Goal: Task Accomplishment & Management: Use online tool/utility

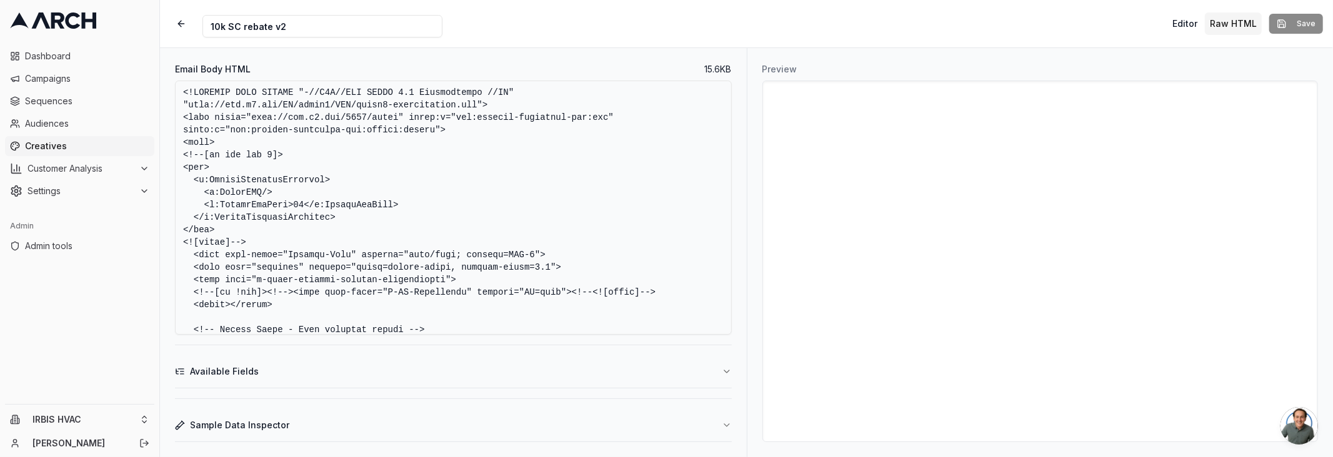
scroll to position [65, 0]
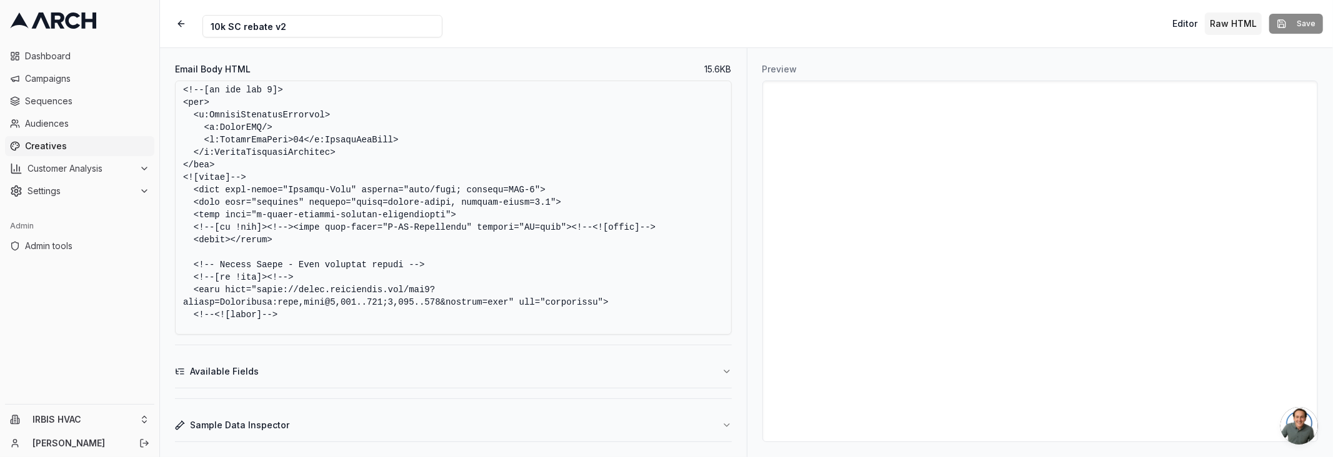
click at [454, 163] on textarea "Email Body HTML" at bounding box center [453, 208] width 557 height 254
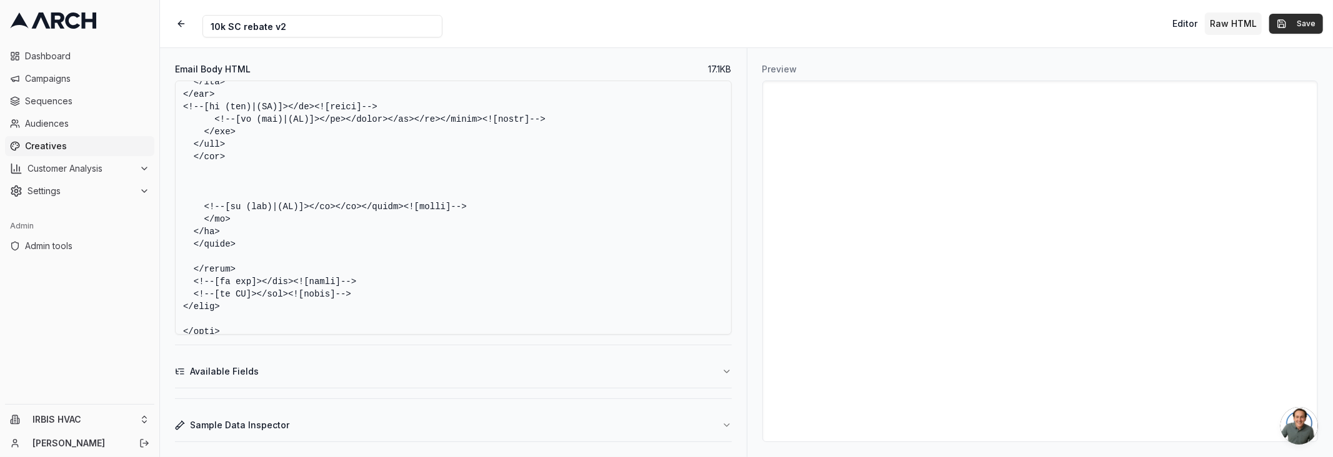
click at [1279, 23] on button "Save" at bounding box center [1296, 24] width 54 height 20
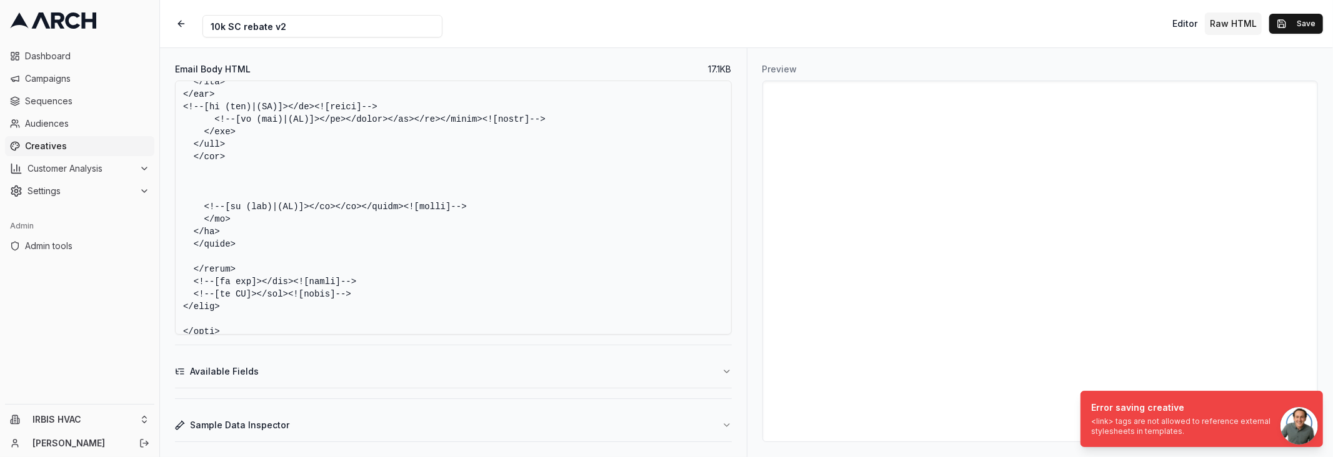
click at [495, 168] on textarea "Email Body HTML" at bounding box center [453, 208] width 557 height 254
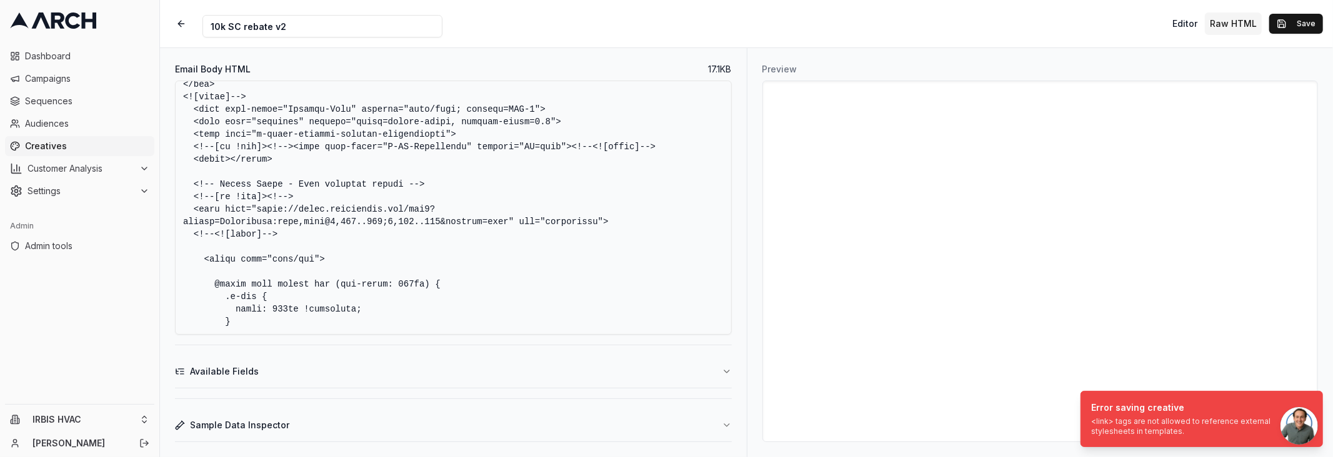
click at [454, 209] on textarea "Email Body HTML" at bounding box center [453, 208] width 557 height 254
click at [299, 236] on textarea "Email Body HTML" at bounding box center [453, 208] width 557 height 254
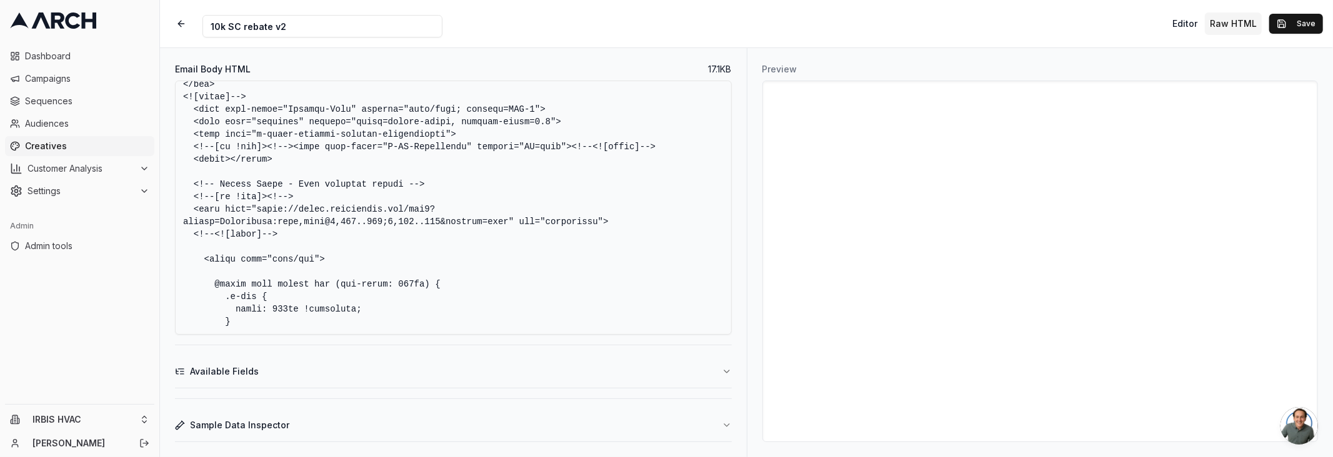
click at [642, 219] on textarea "Email Body HTML" at bounding box center [453, 208] width 557 height 254
click at [191, 211] on textarea "Email Body HTML" at bounding box center [453, 208] width 557 height 254
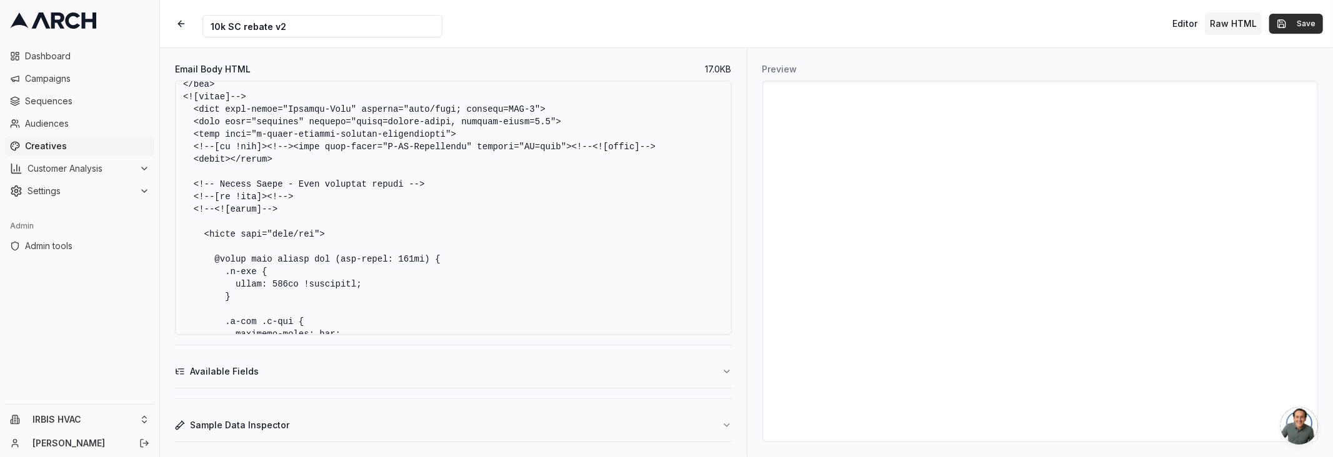
type textarea "<!DOCTYPE HTML PUBLIC "-//W3C//DTD XHTML 1.0 Transitional //EN" "http://www.w3.…"
click at [1274, 17] on button "Save" at bounding box center [1296, 24] width 54 height 20
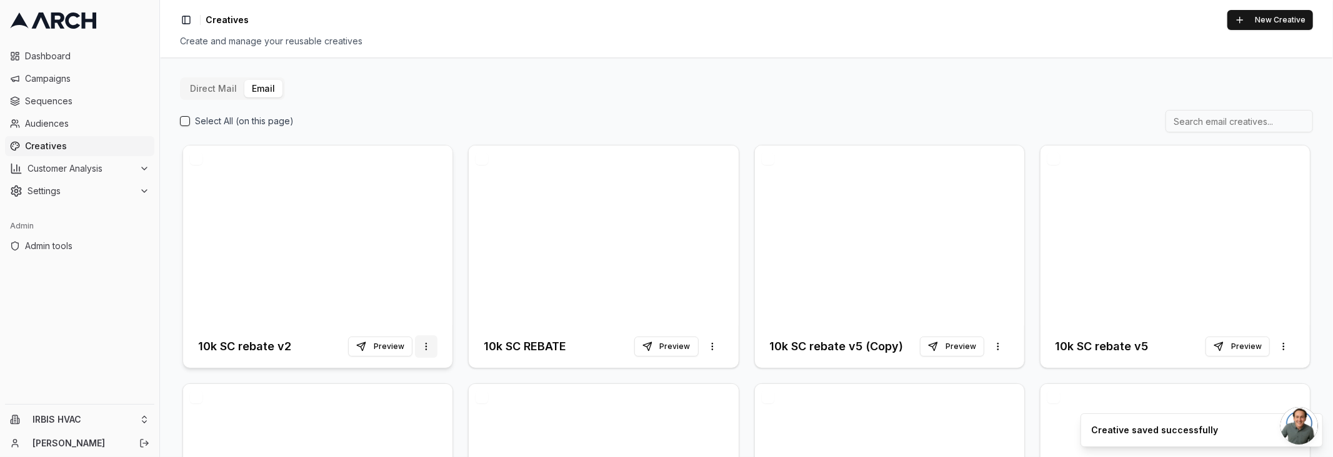
click at [425, 348] on html "Dashboard Campaigns Sequences Audiences Creatives Customer Analysis Settings Ad…" at bounding box center [666, 228] width 1333 height 457
click at [297, 350] on html "Dashboard Campaigns Sequences Audiences Creatives Customer Analysis Settings Ad…" at bounding box center [666, 228] width 1333 height 457
click at [277, 349] on h3 "10k SC rebate v2" at bounding box center [244, 346] width 93 height 17
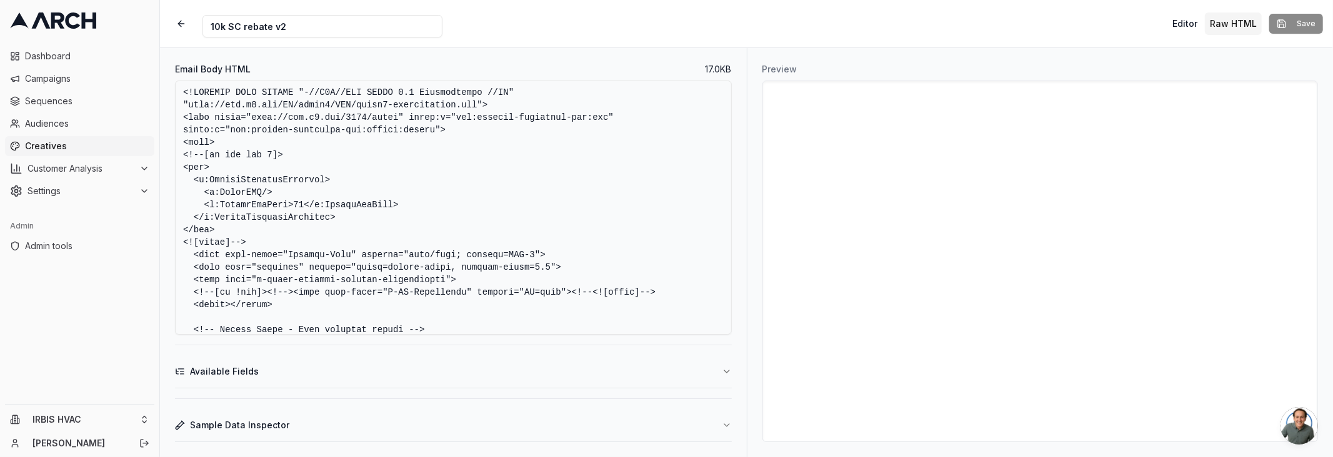
click at [227, 30] on input "10k SC rebate v2" at bounding box center [322, 26] width 240 height 22
click at [390, 24] on input "(ready) 10k SC rebate v2" at bounding box center [322, 26] width 240 height 22
type input "(ready) 10k SC rebate"
click at [1288, 29] on button "Save" at bounding box center [1296, 24] width 54 height 20
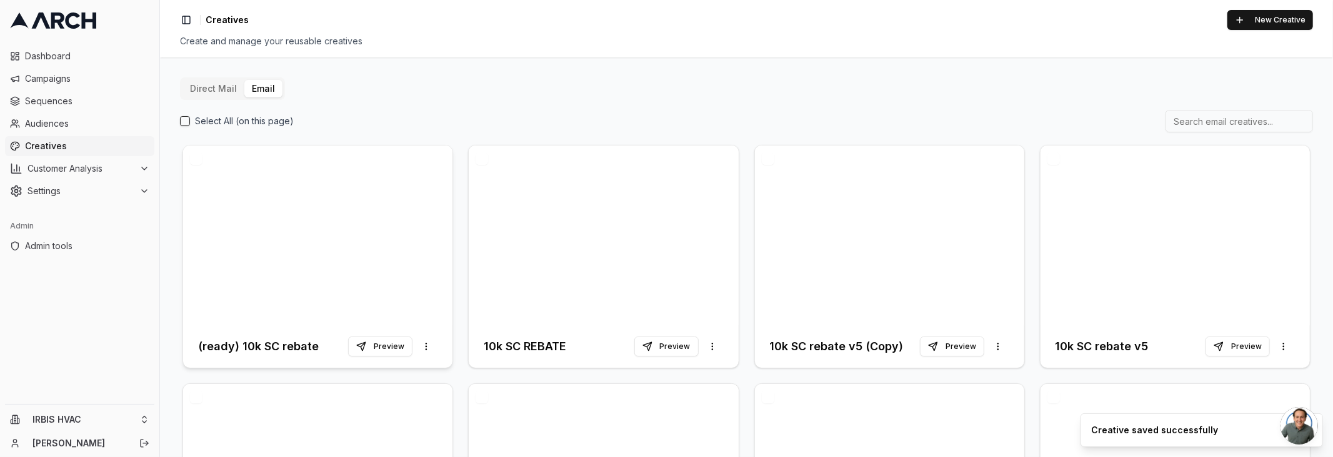
click at [230, 350] on h3 "(ready) 10k SC rebate" at bounding box center [258, 346] width 121 height 17
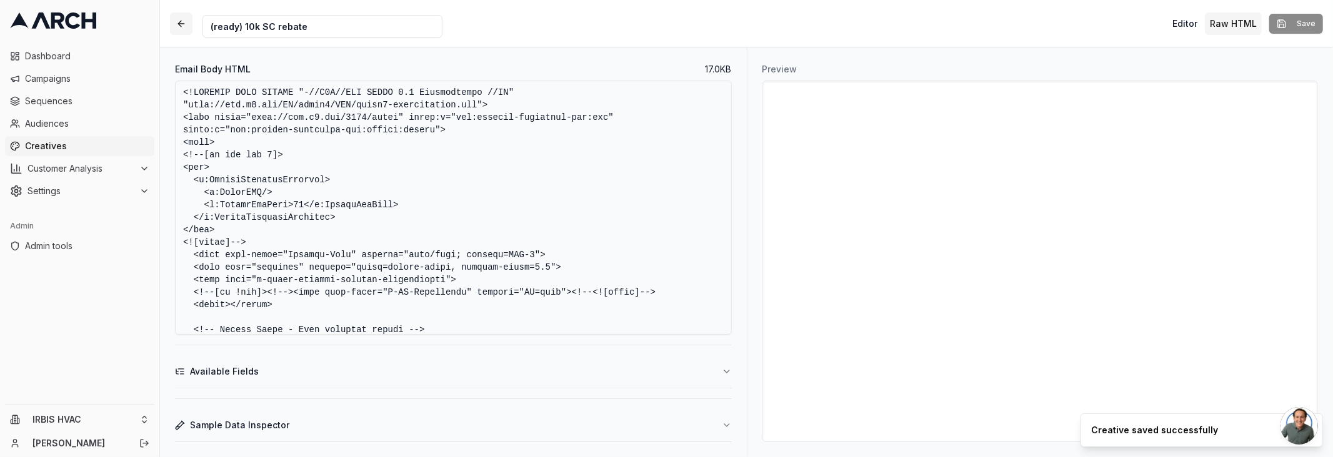
click at [178, 22] on button "button" at bounding box center [181, 23] width 22 height 22
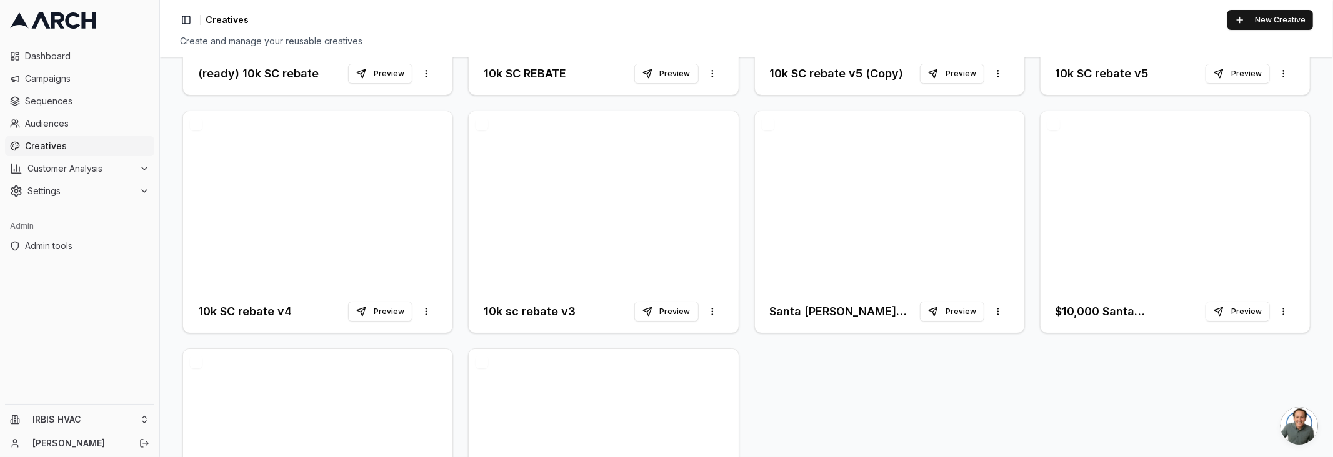
scroll to position [220, 0]
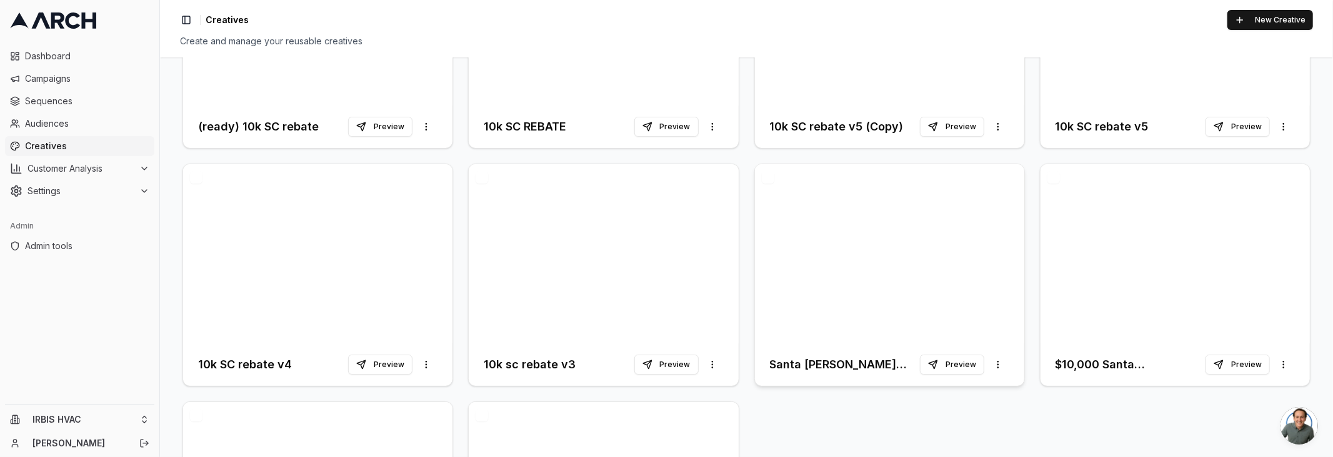
click at [854, 365] on h3 "Santa [PERSON_NAME] Rebate - 1st Follow Up" at bounding box center [845, 364] width 150 height 17
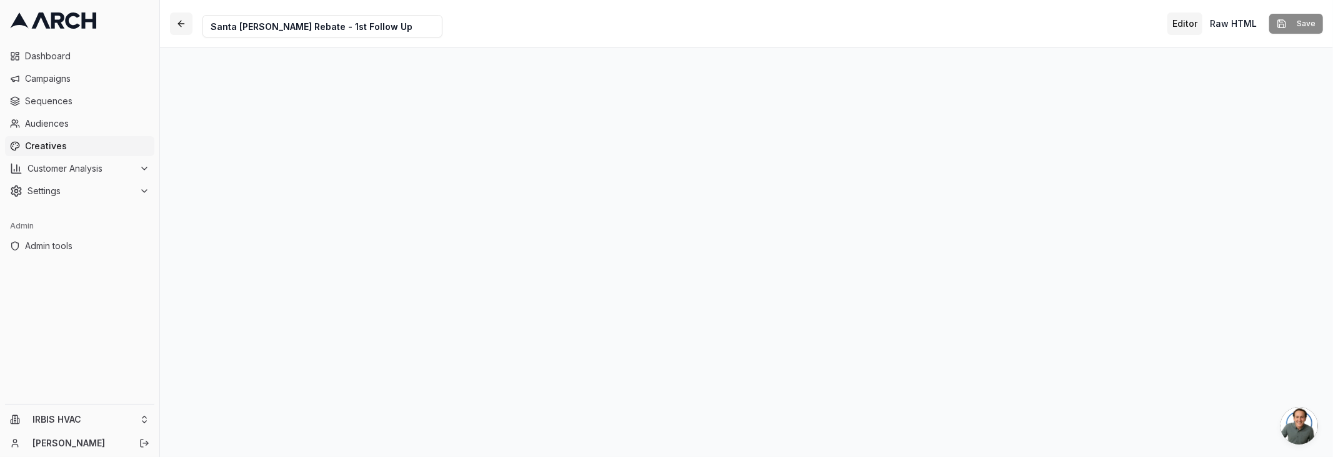
click at [177, 21] on button "button" at bounding box center [181, 23] width 22 height 22
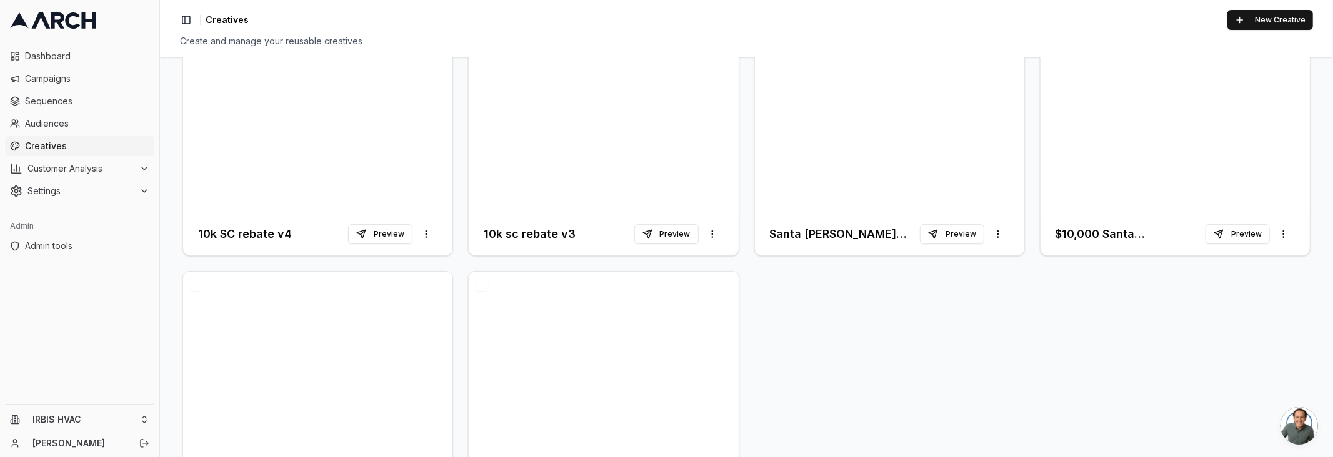
scroll to position [407, 0]
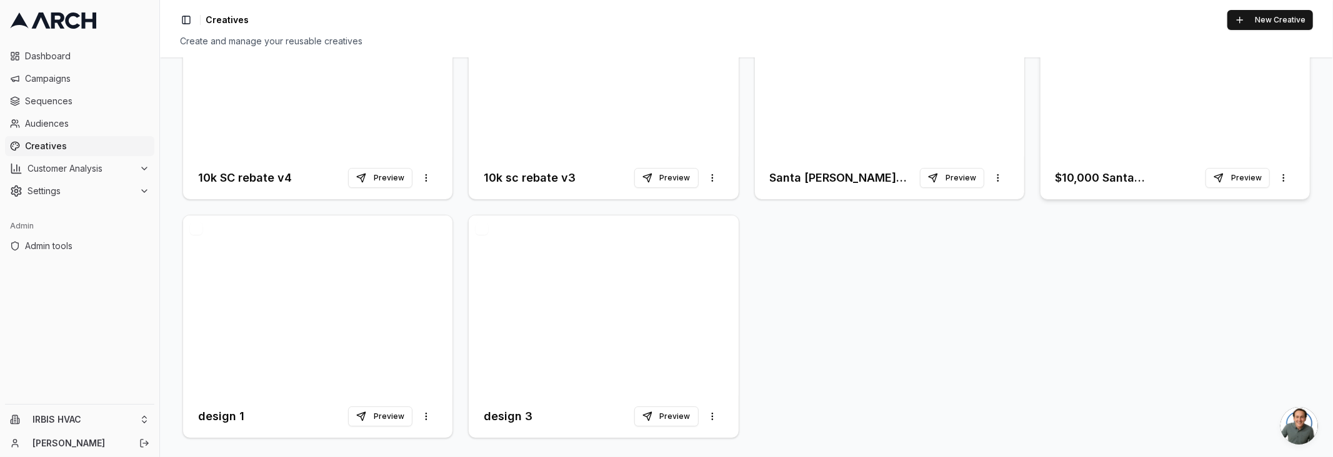
click at [1115, 185] on div "$10,000 Santa Clara Rebate Preview More options" at bounding box center [1174, 178] width 239 height 22
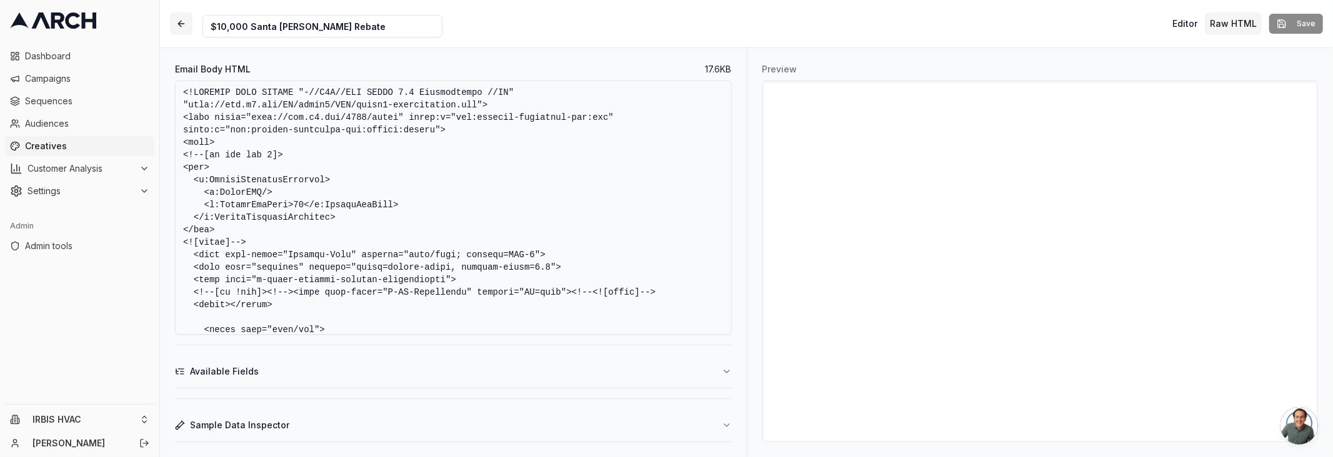
click at [181, 27] on button "button" at bounding box center [181, 23] width 22 height 22
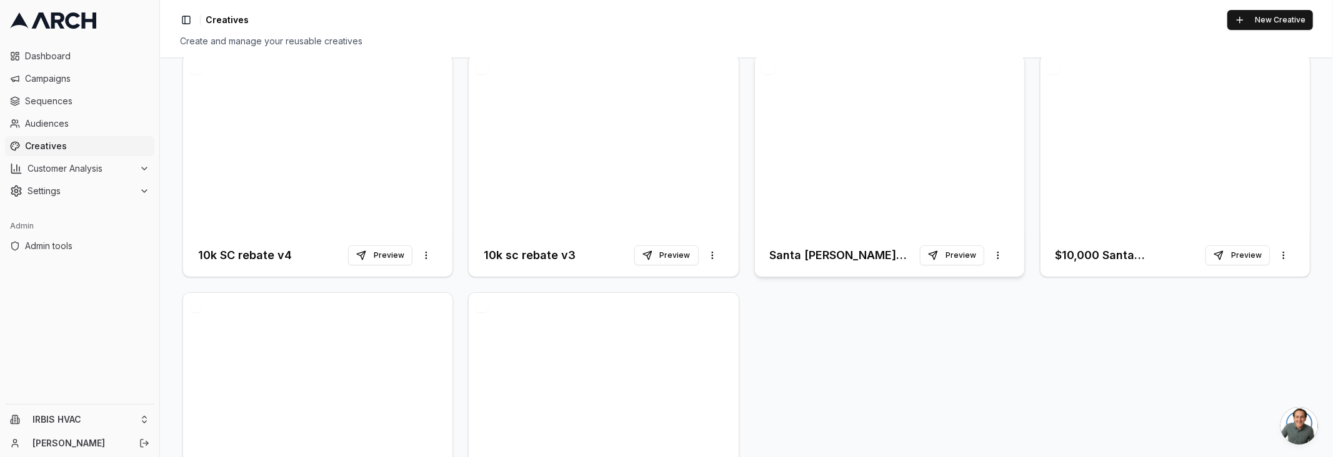
scroll to position [407, 0]
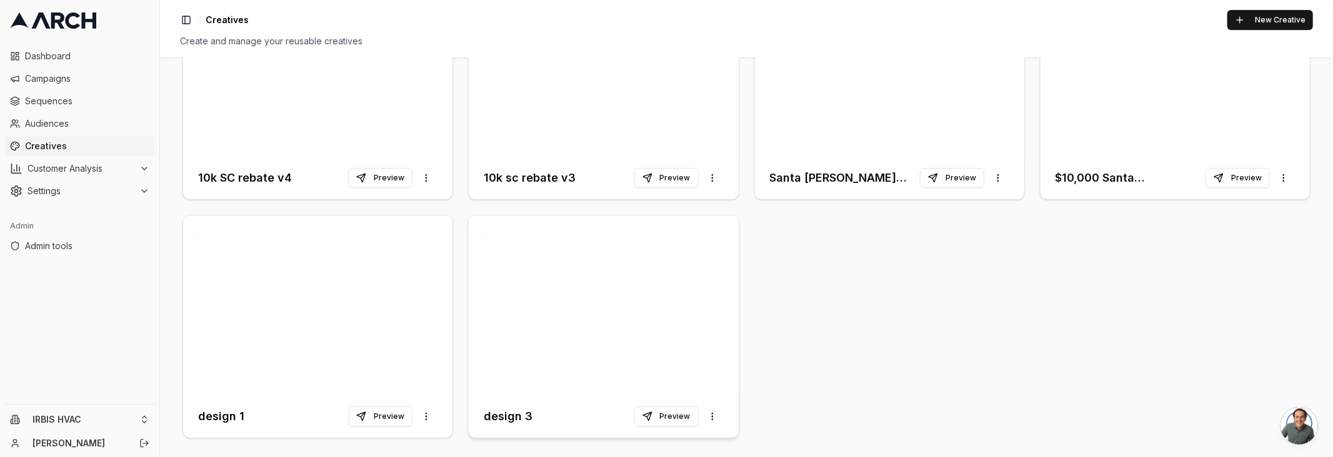
click at [509, 415] on h3 "design 3" at bounding box center [508, 416] width 49 height 17
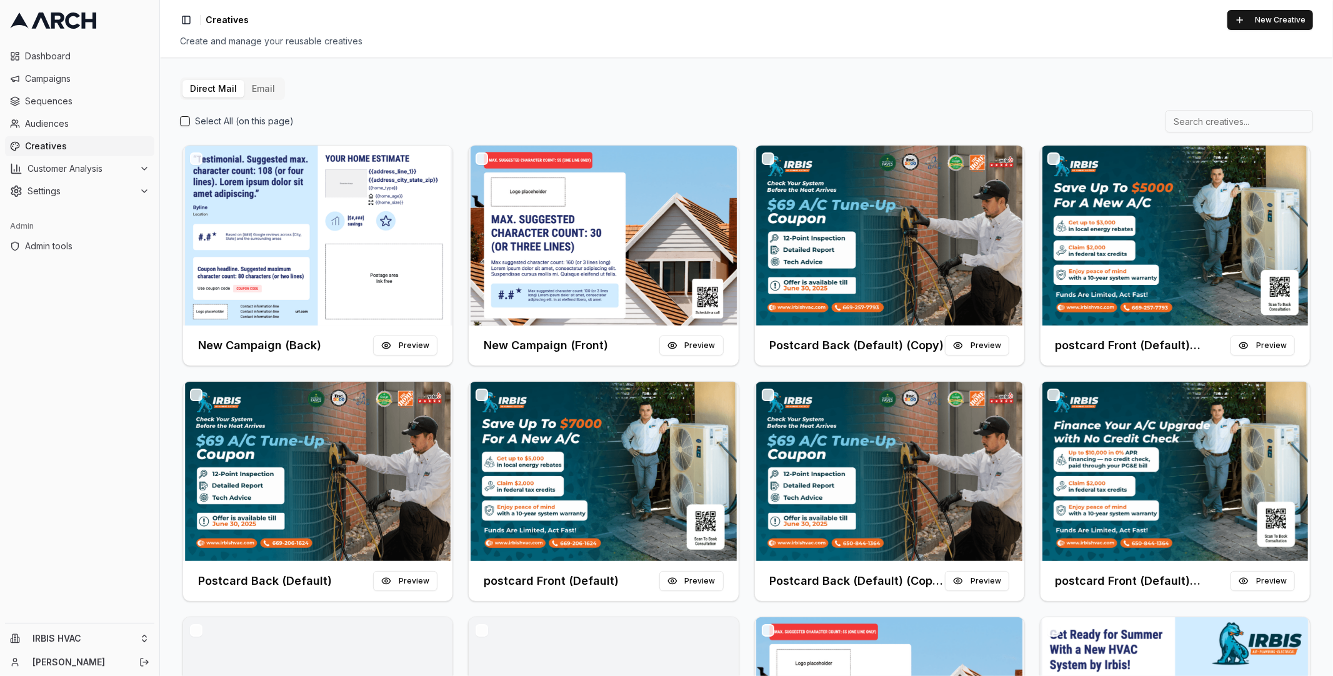
click at [271, 86] on button "Email" at bounding box center [263, 88] width 38 height 17
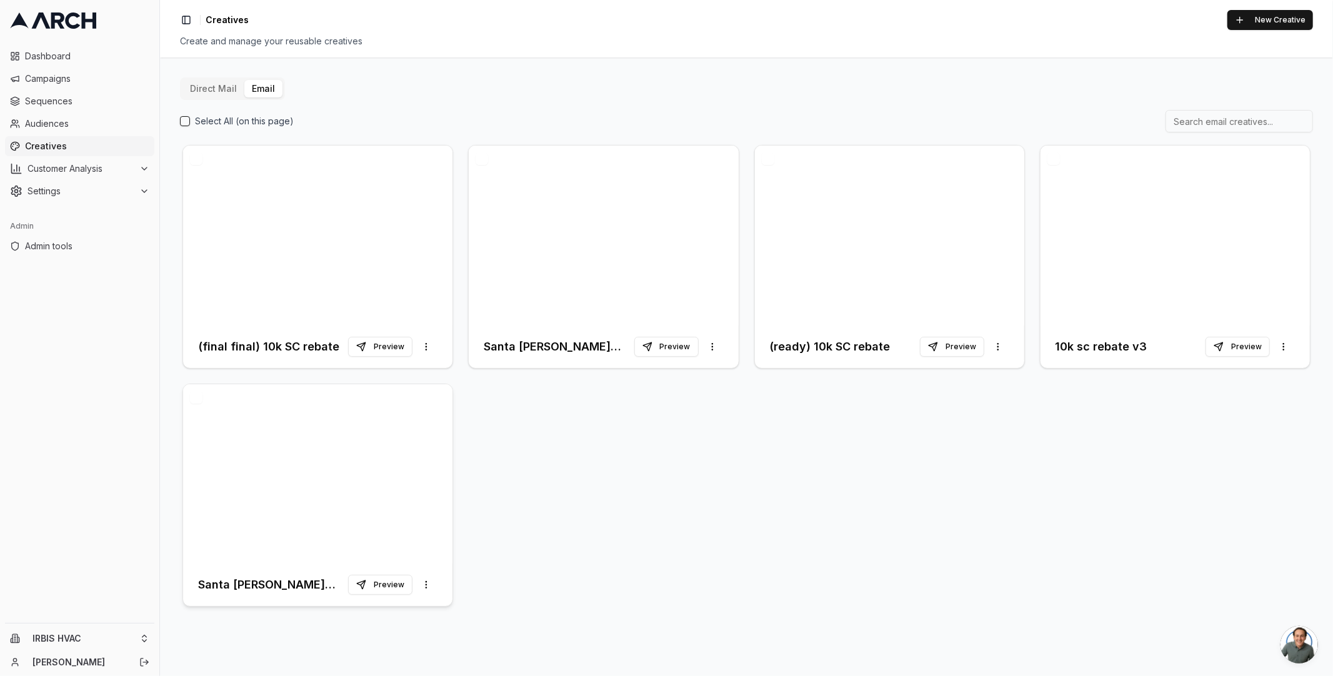
click at [259, 583] on h3 "Santa [PERSON_NAME] Rebate - 1st Follow Up" at bounding box center [273, 584] width 150 height 17
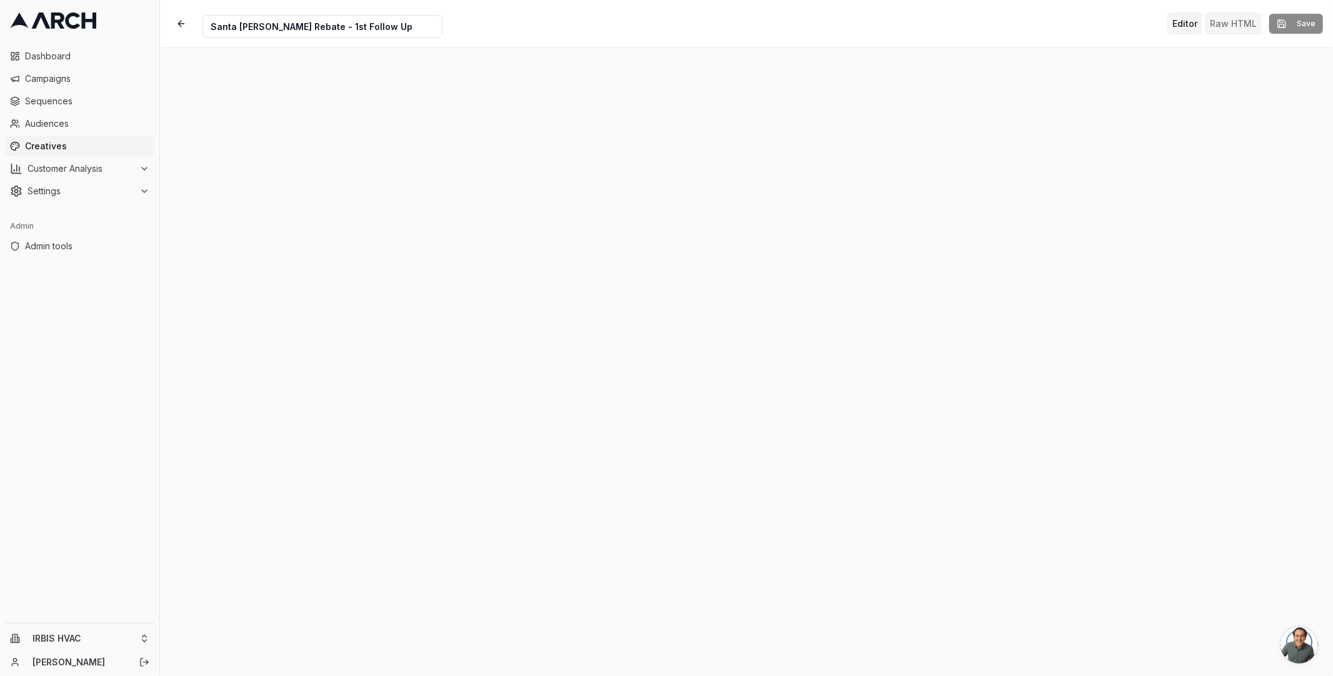
click at [1244, 22] on button "Raw HTML" at bounding box center [1232, 23] width 57 height 22
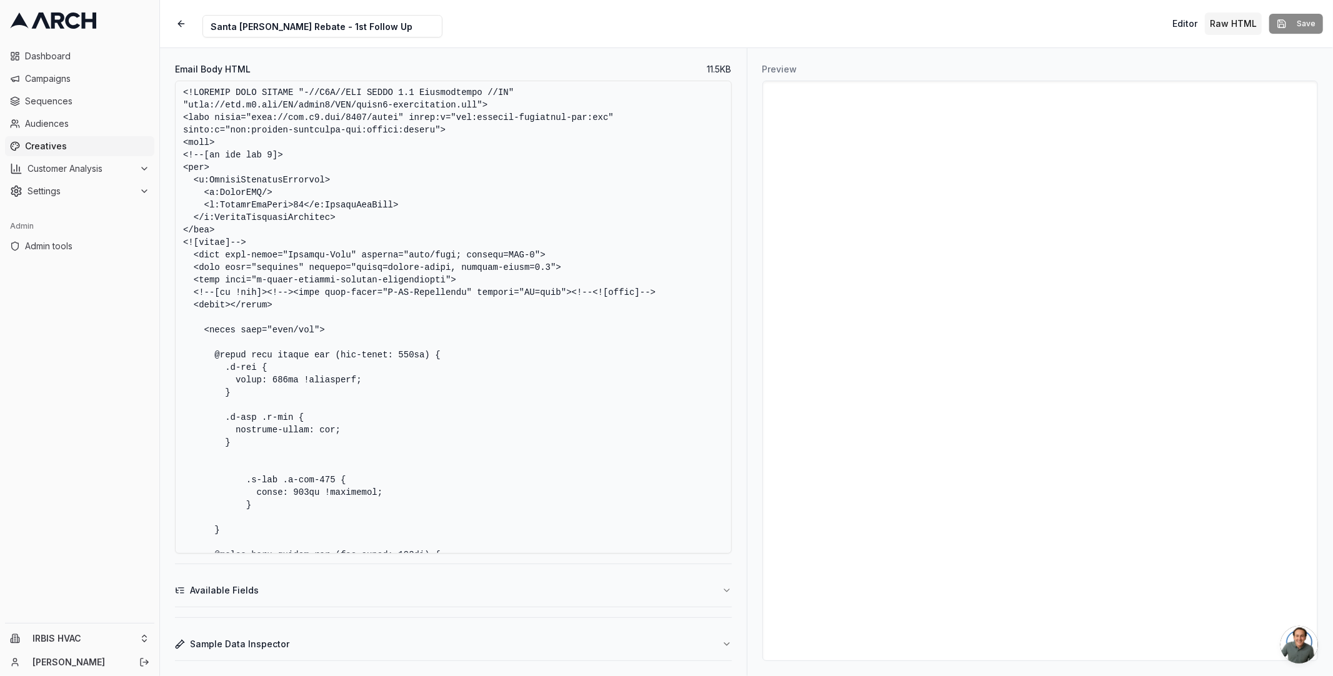
click at [514, 259] on textarea "Email Body HTML" at bounding box center [453, 317] width 557 height 473
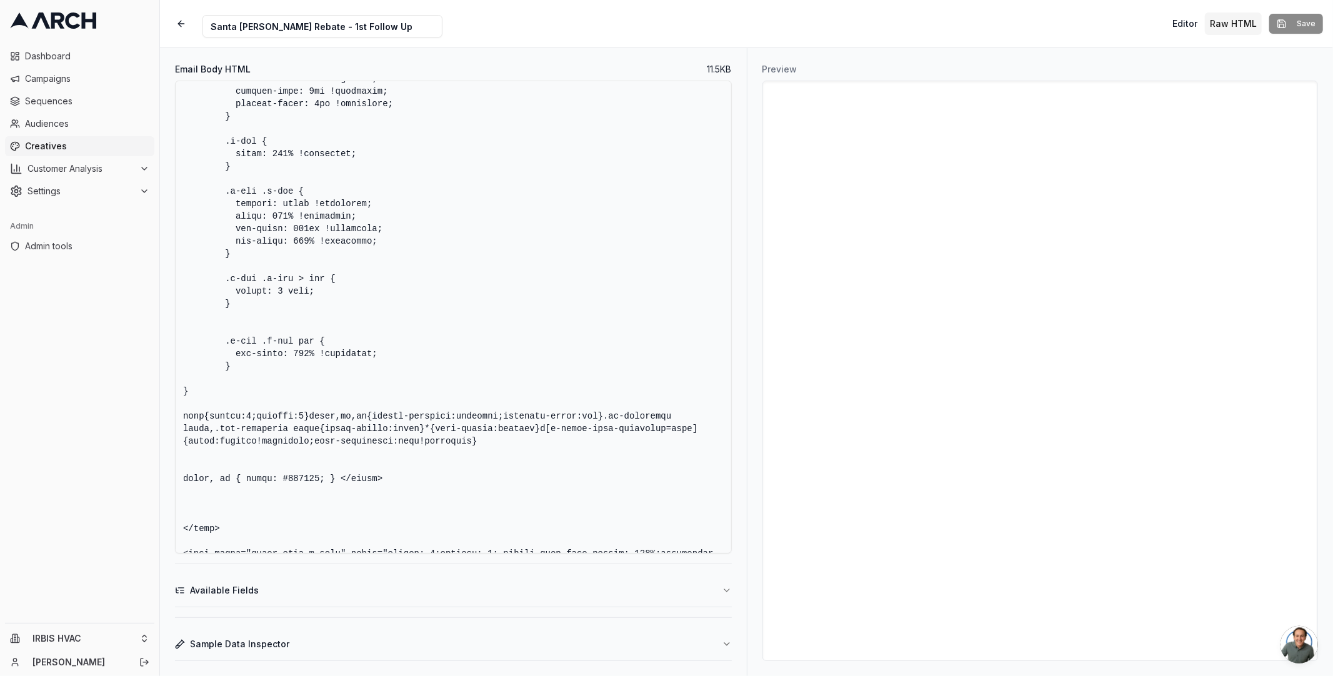
click at [514, 259] on textarea "Email Body HTML" at bounding box center [453, 317] width 557 height 473
click at [187, 26] on button "button" at bounding box center [181, 23] width 22 height 22
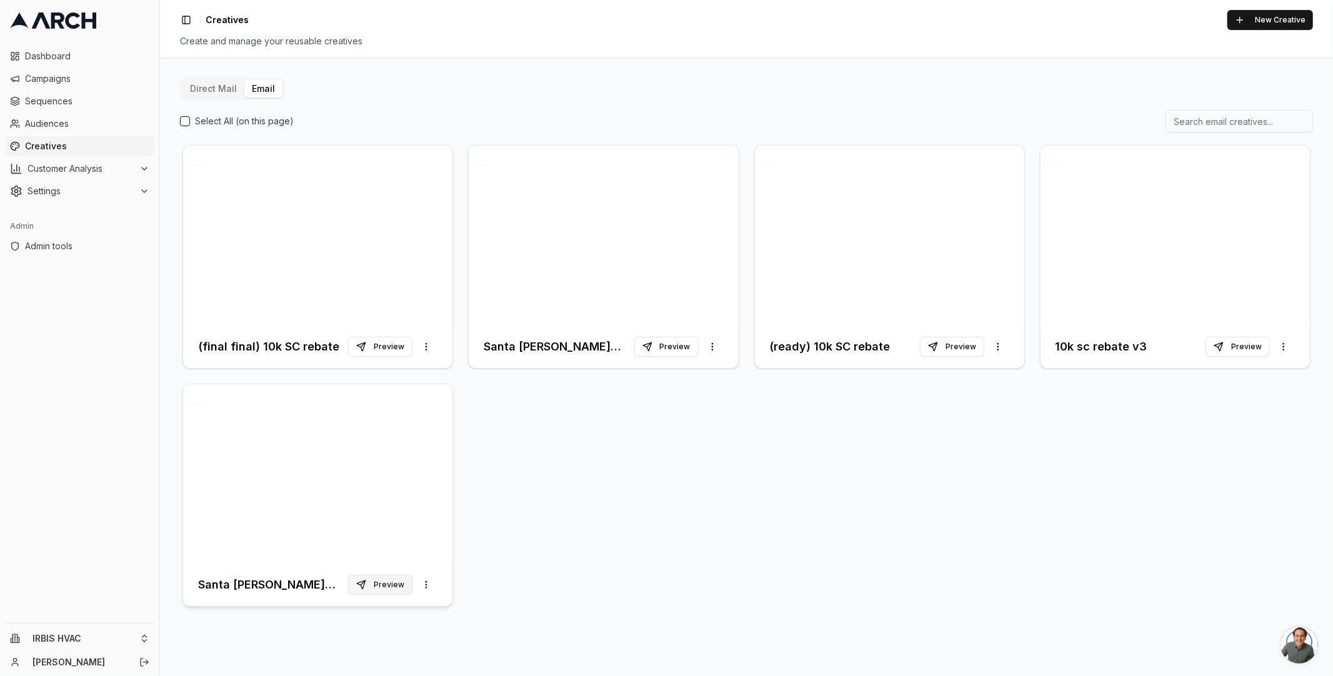
click at [392, 584] on button "Preview" at bounding box center [380, 585] width 64 height 20
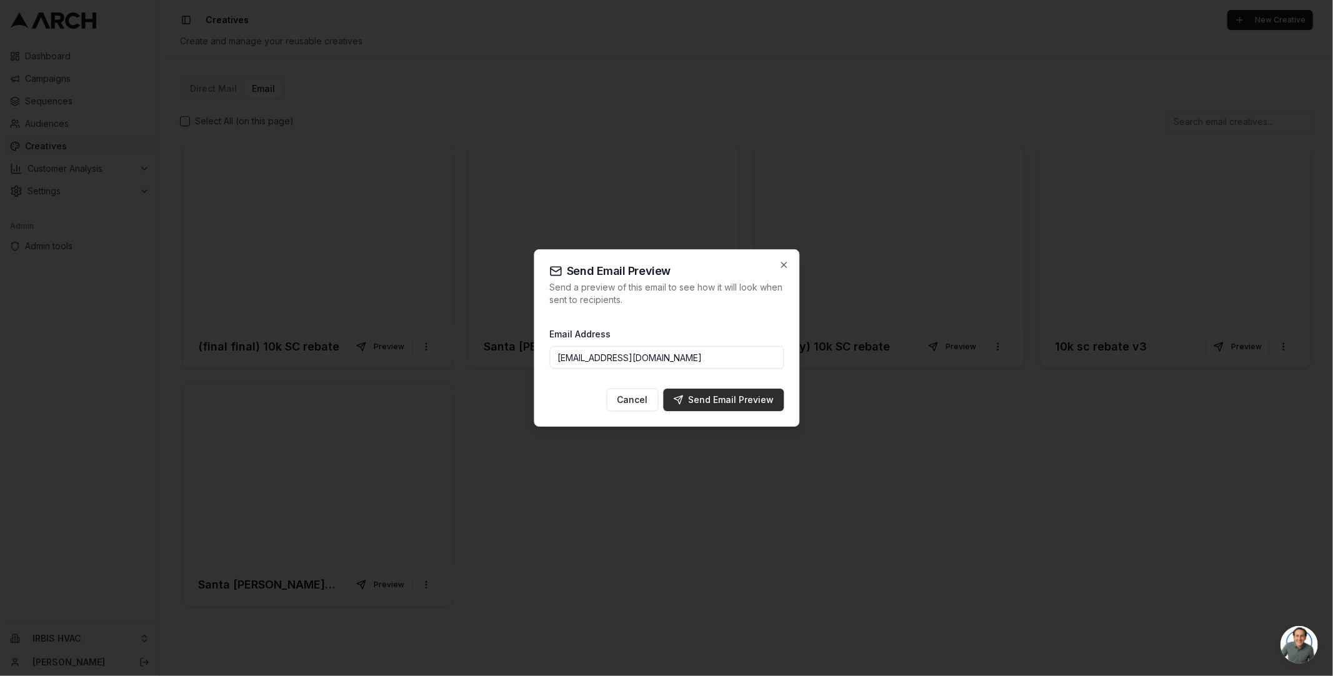
click at [703, 396] on div "Send Email Preview" at bounding box center [723, 400] width 101 height 12
